Goal: Task Accomplishment & Management: Manage account settings

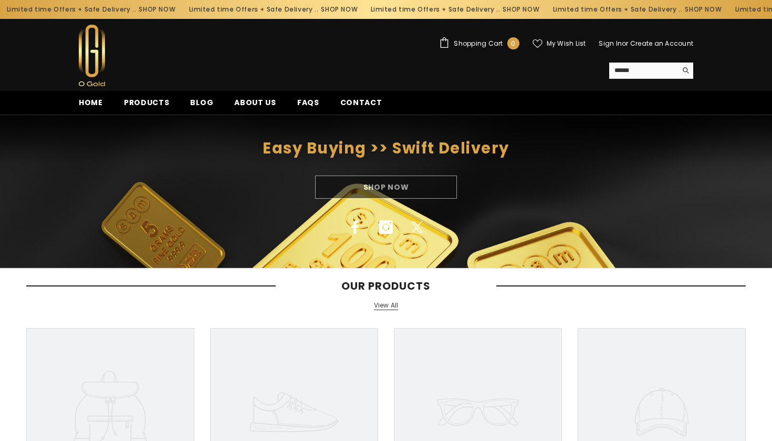
click at [633, 44] on link "Create an Account" at bounding box center [661, 43] width 63 height 9
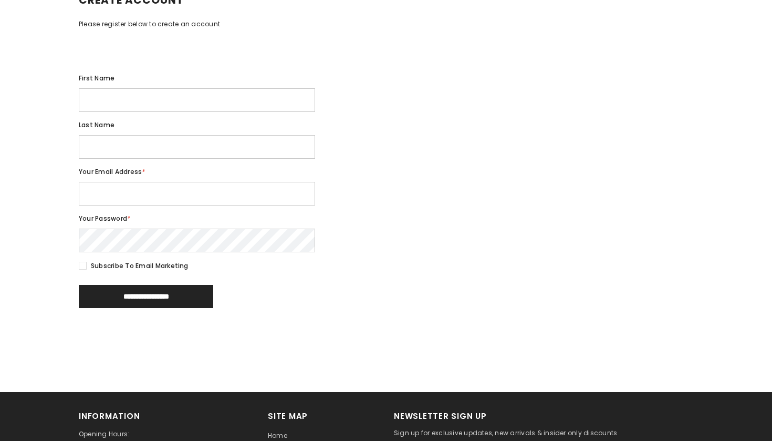
scroll to position [159, 0]
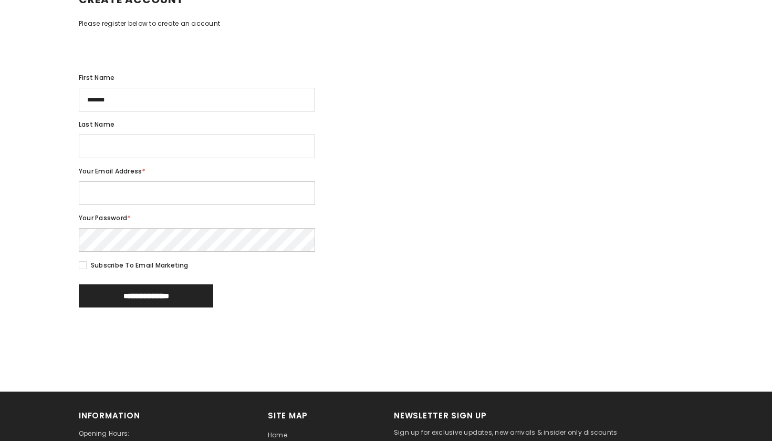
type input "*******"
click at [405, 158] on div "Last name" at bounding box center [386, 138] width 614 height 39
type input "******"
type input "**********"
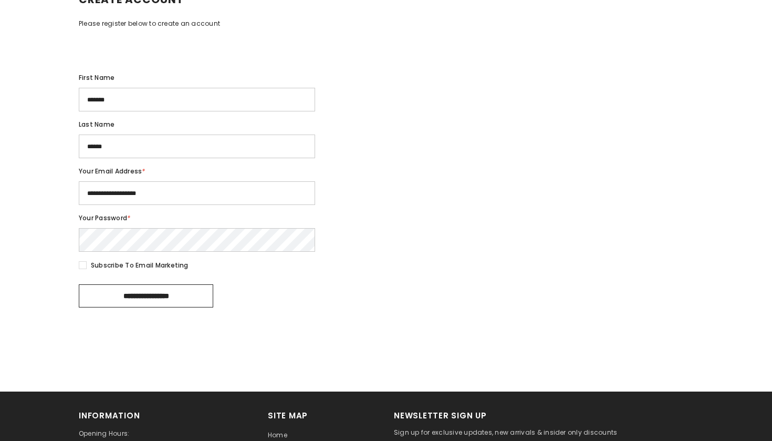
click at [134, 302] on input "**********" at bounding box center [146, 295] width 134 height 23
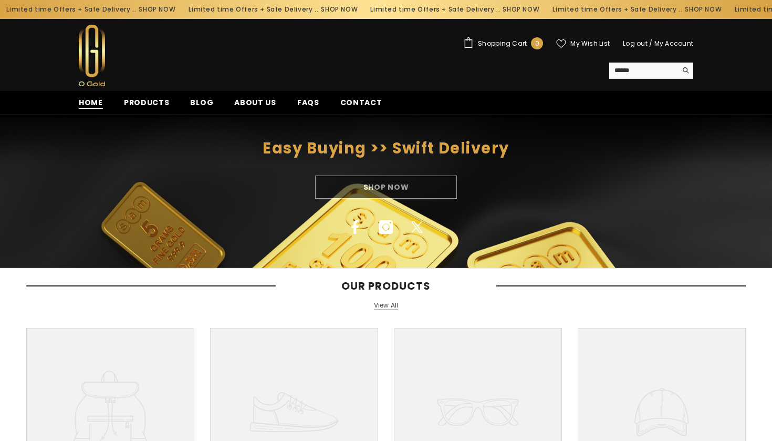
click at [93, 102] on span "Home" at bounding box center [91, 102] width 24 height 11
click at [149, 105] on span "Products" at bounding box center [147, 102] width 46 height 11
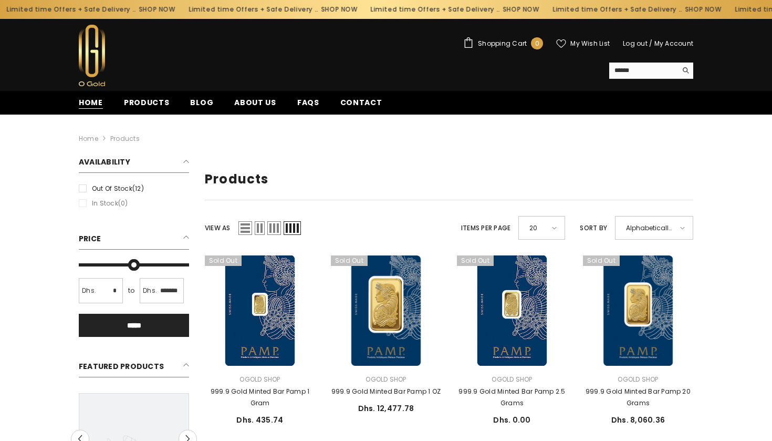
click at [92, 99] on span "Home" at bounding box center [91, 102] width 24 height 11
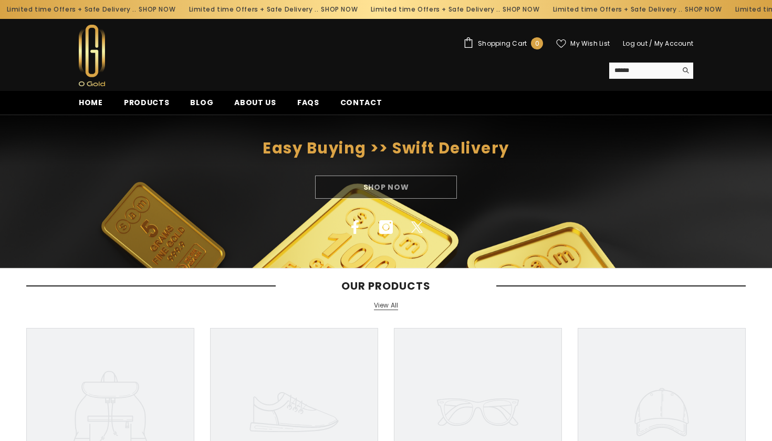
click at [389, 303] on link "View All" at bounding box center [386, 305] width 25 height 9
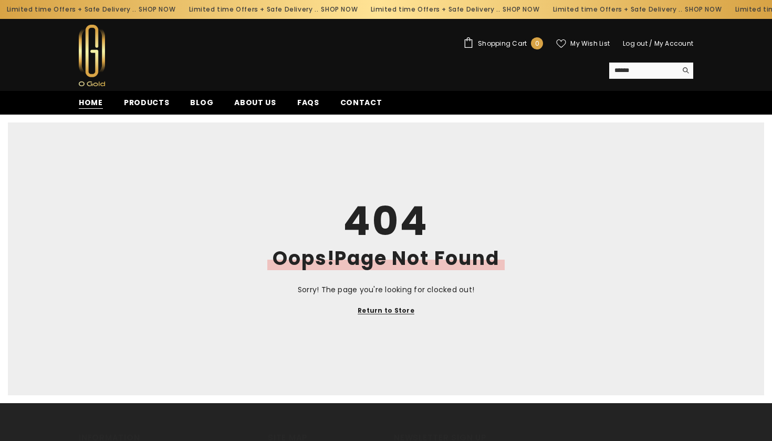
click at [90, 101] on span "Home" at bounding box center [91, 102] width 24 height 11
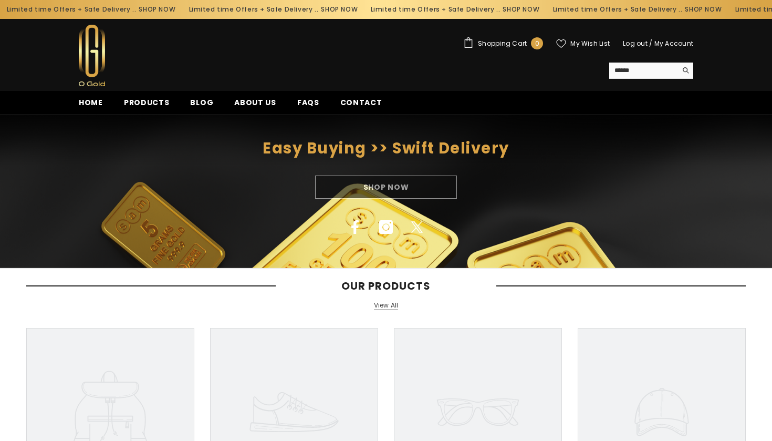
click at [676, 45] on link "My Account" at bounding box center [673, 43] width 39 height 9
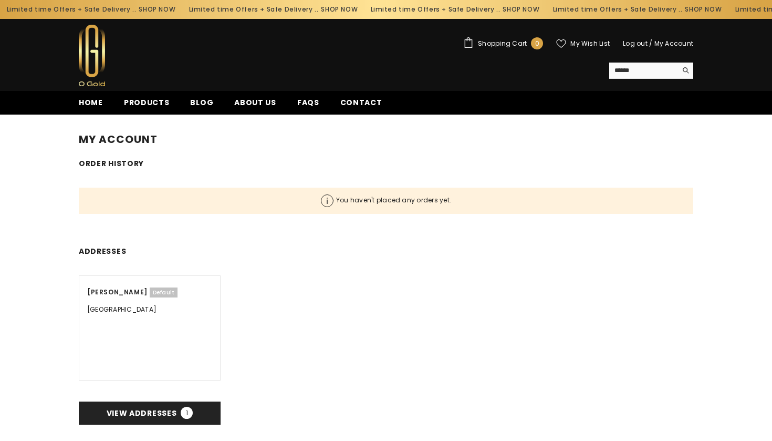
click at [117, 294] on h3 "Mohamed Elmahi Default" at bounding box center [149, 292] width 125 height 13
click at [118, 303] on div "Mohamed Elmahi Default Postal/ZIP code: Country/region: United Arab Emirates" at bounding box center [150, 327] width 142 height 105
click at [123, 412] on div "Someone recently bought a" at bounding box center [88, 406] width 160 height 53
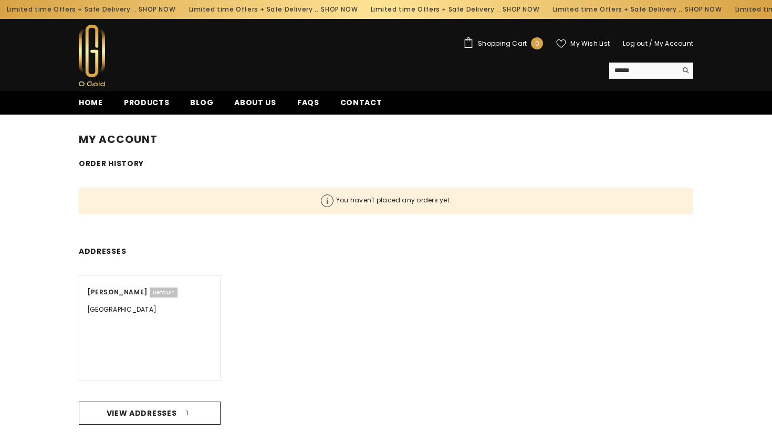
click at [181, 413] on span "1" at bounding box center [187, 412] width 12 height 12
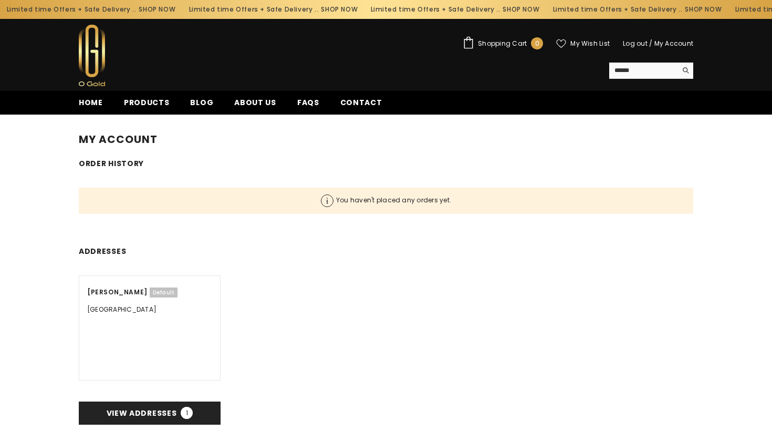
click at [539, 44] on span "0" at bounding box center [537, 44] width 4 height 12
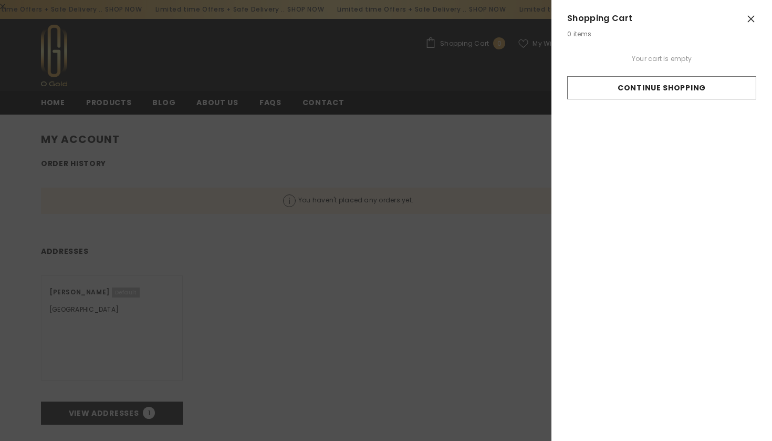
click at [752, 20] on icon "Close" at bounding box center [751, 19] width 7 height 7
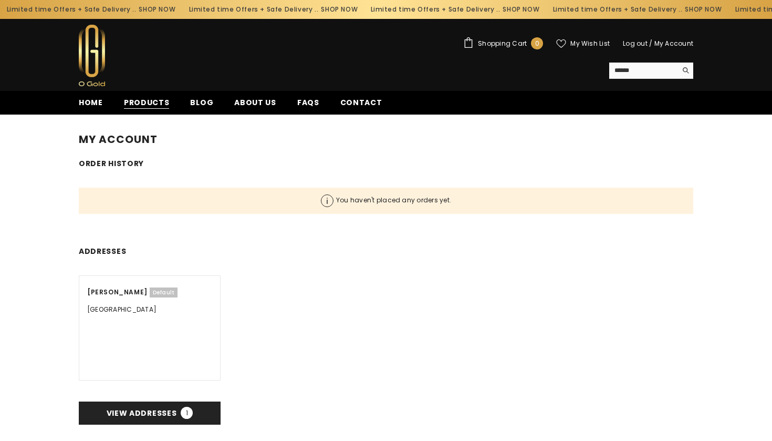
click at [139, 100] on span "Products" at bounding box center [147, 102] width 46 height 11
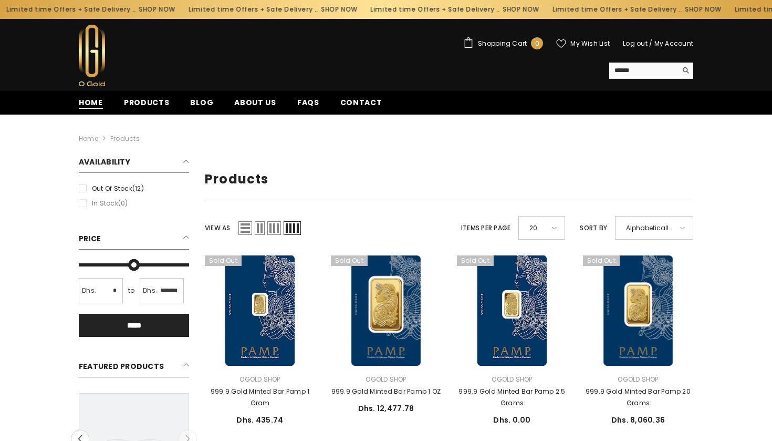
click at [88, 104] on span "Home" at bounding box center [91, 102] width 24 height 11
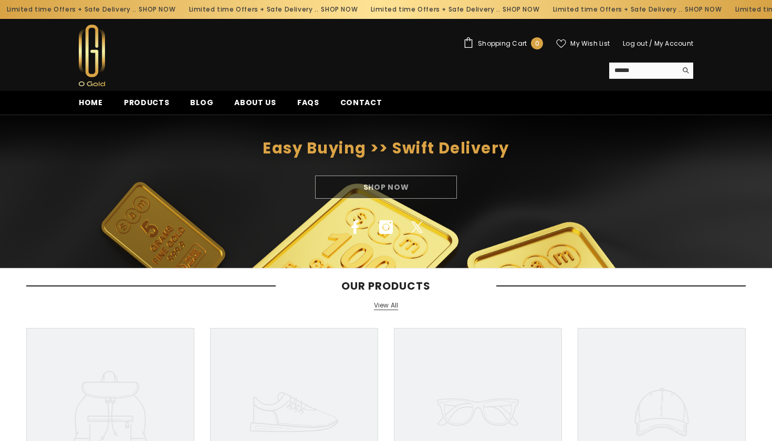
click at [630, 44] on link "Log out" at bounding box center [635, 43] width 25 height 9
